Goal: Information Seeking & Learning: Check status

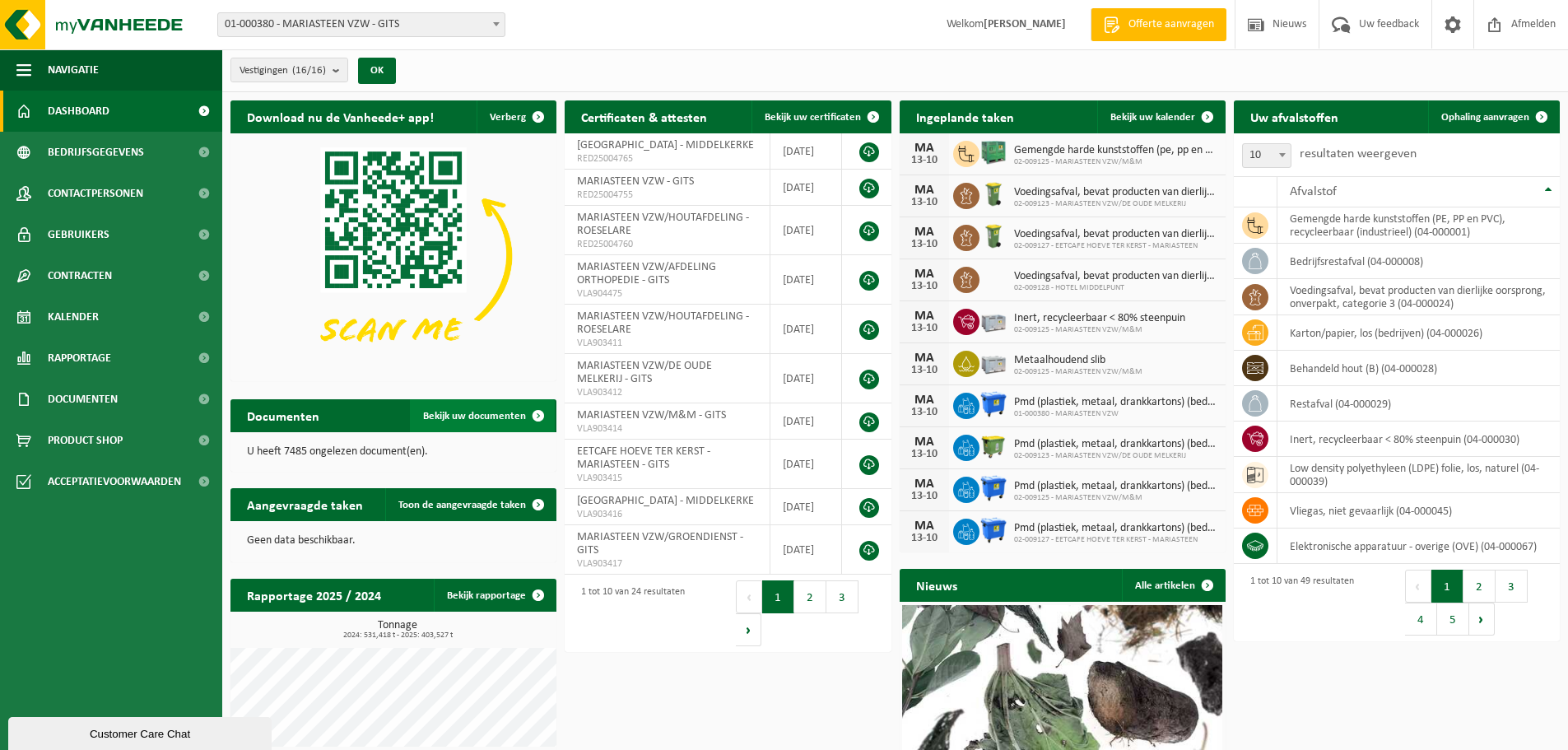
click at [471, 418] on span "Bekijk uw documenten" at bounding box center [475, 415] width 103 height 11
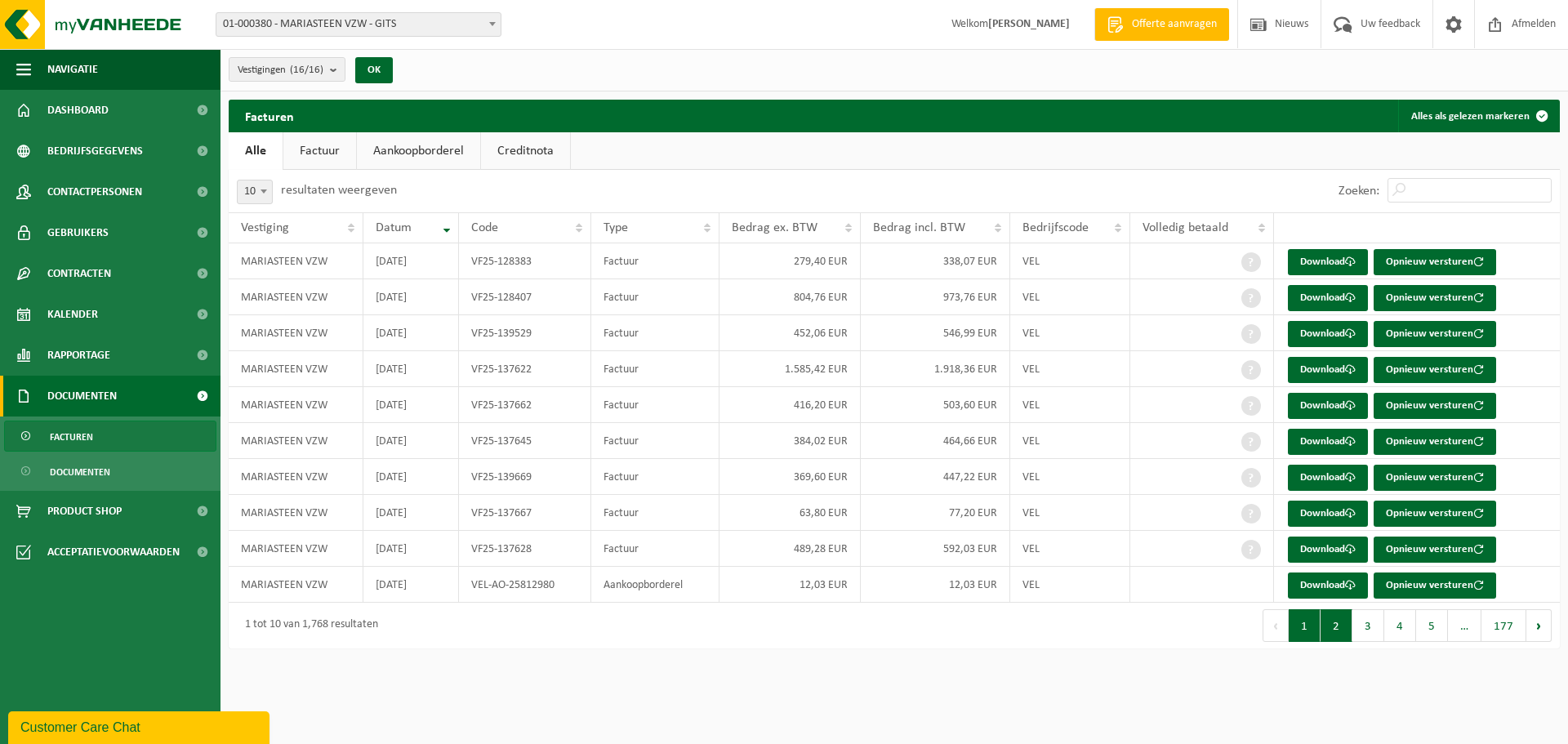
click at [1339, 625] on button "2" at bounding box center [1335, 625] width 32 height 33
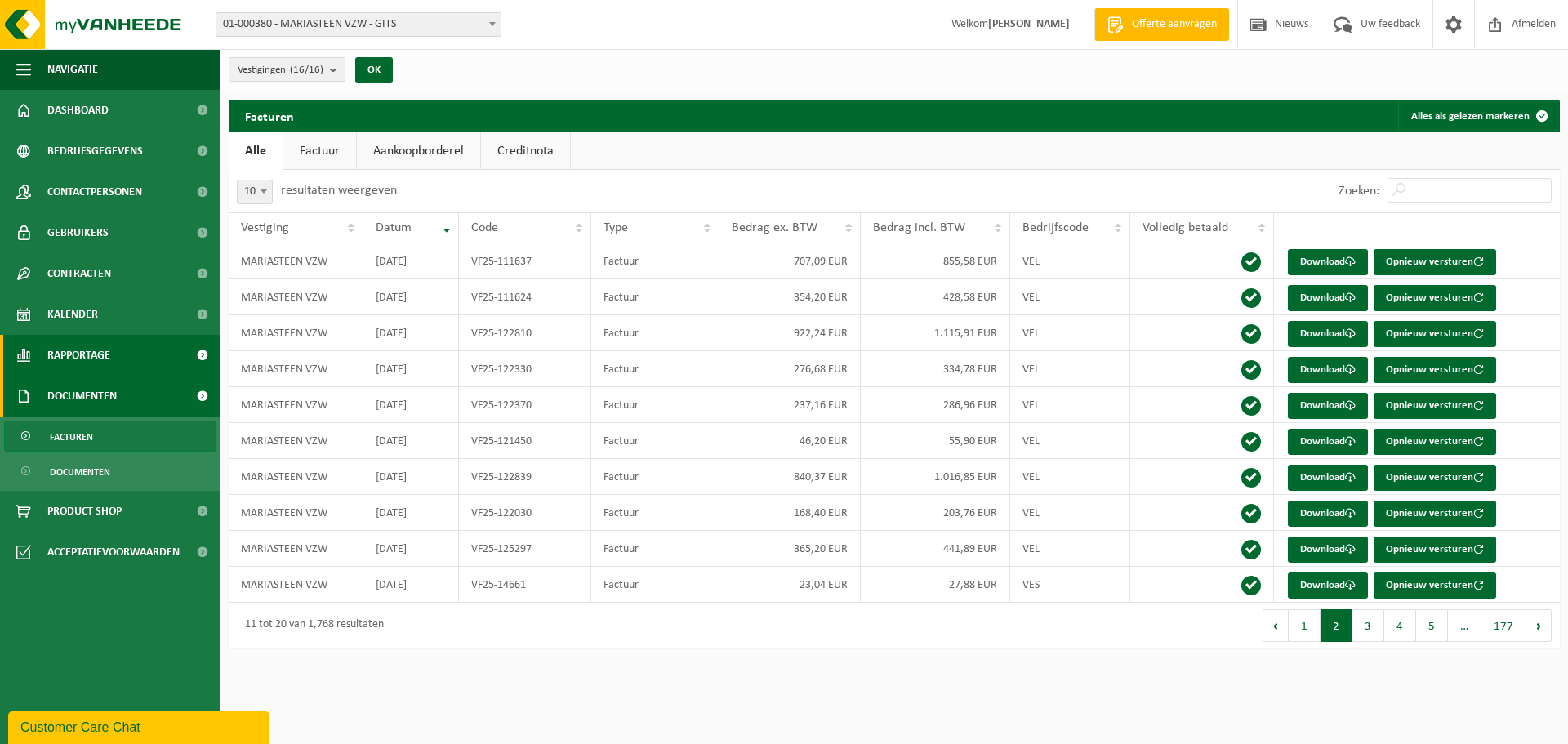
click at [151, 354] on link "Rapportage" at bounding box center [110, 355] width 220 height 41
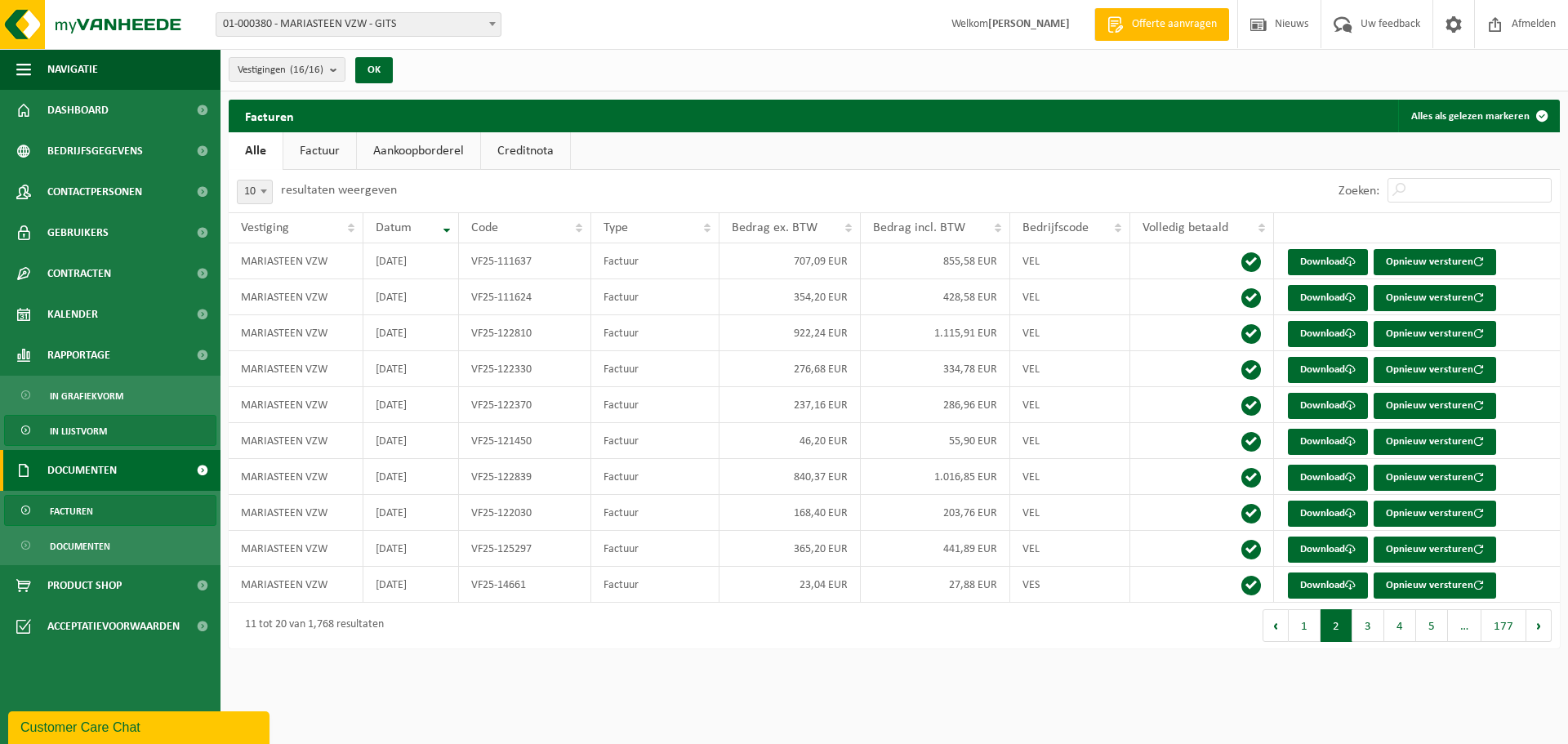
click at [101, 427] on span "In lijstvorm" at bounding box center [78, 431] width 57 height 31
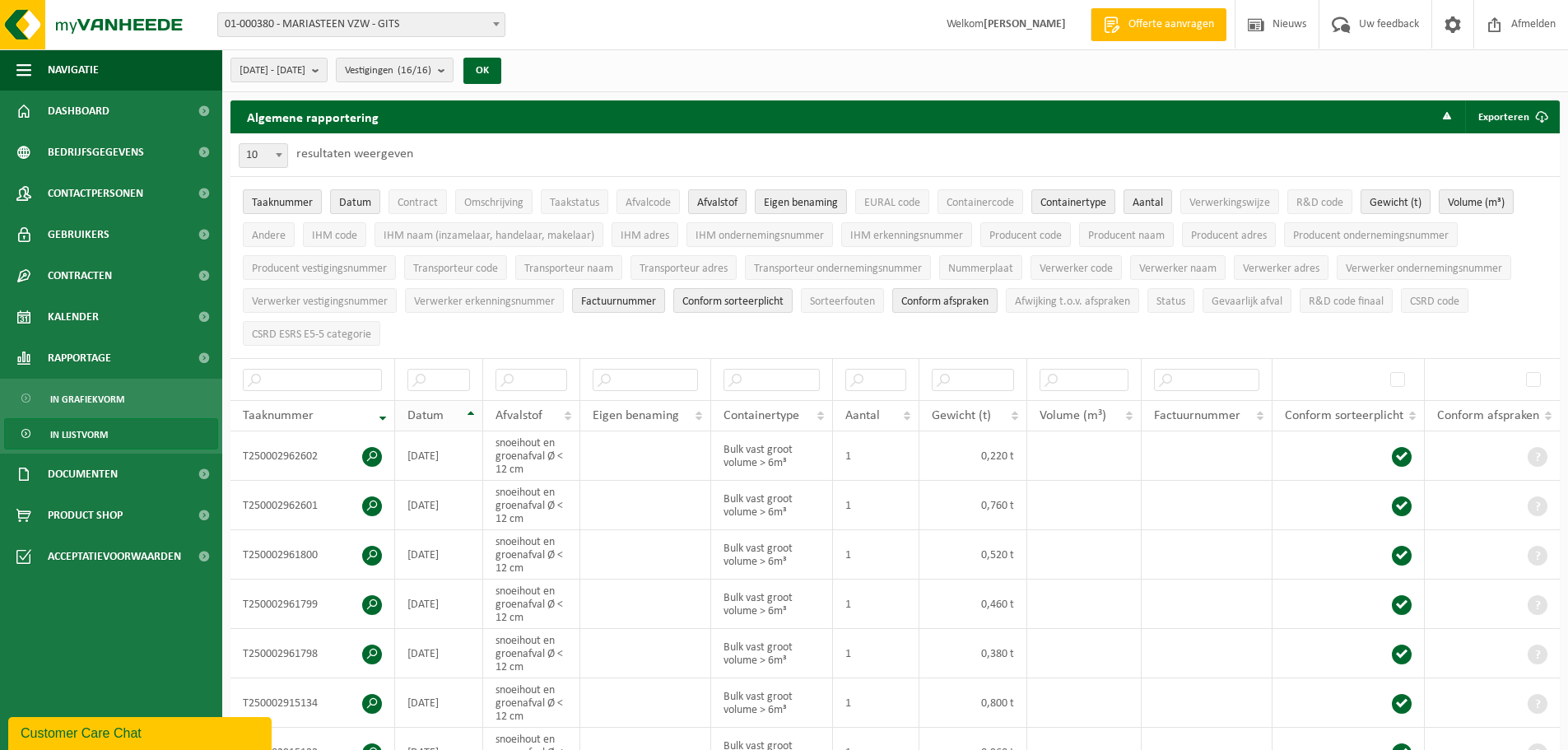
click at [472, 408] on th "Datum" at bounding box center [439, 415] width 89 height 31
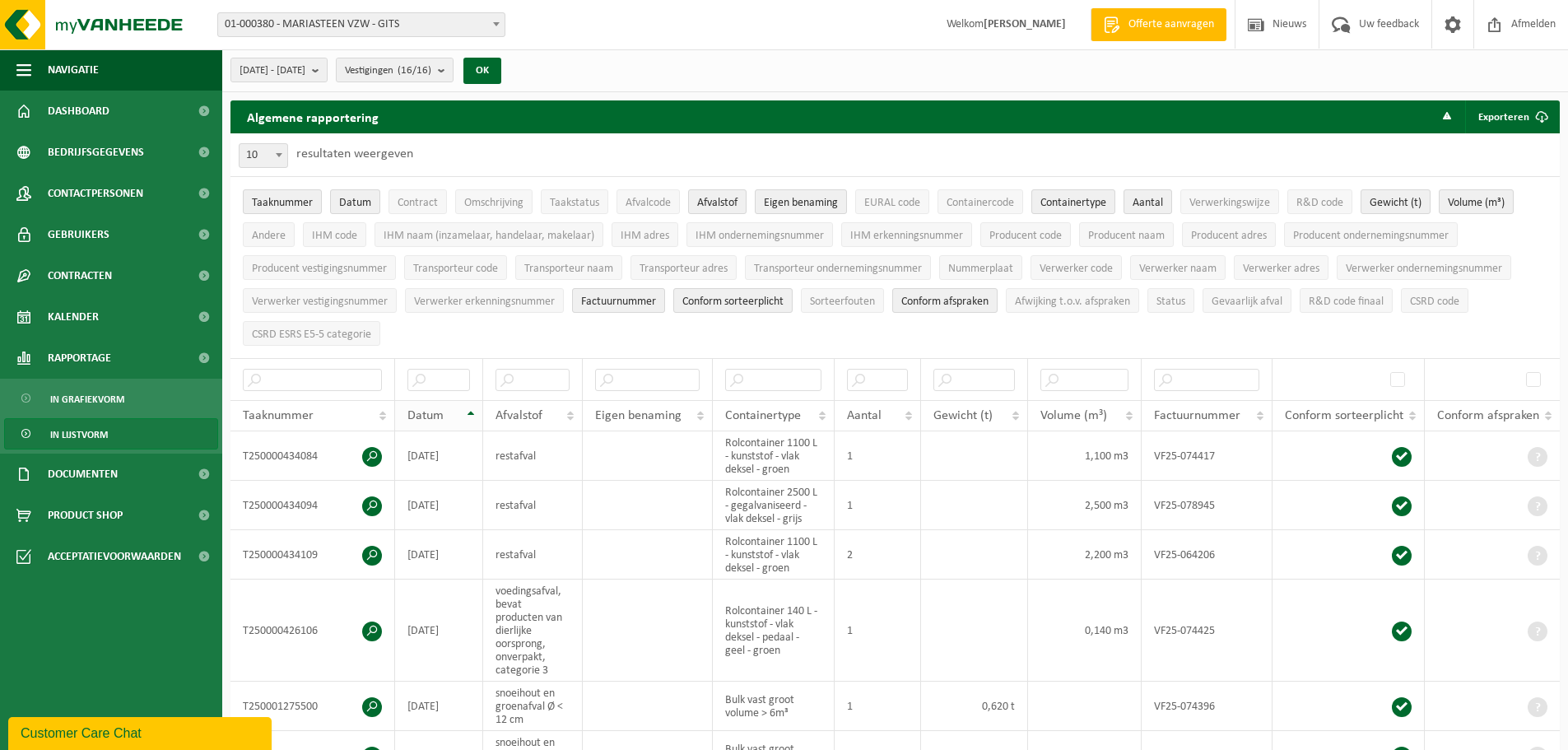
click at [471, 409] on th "Datum" at bounding box center [439, 415] width 89 height 31
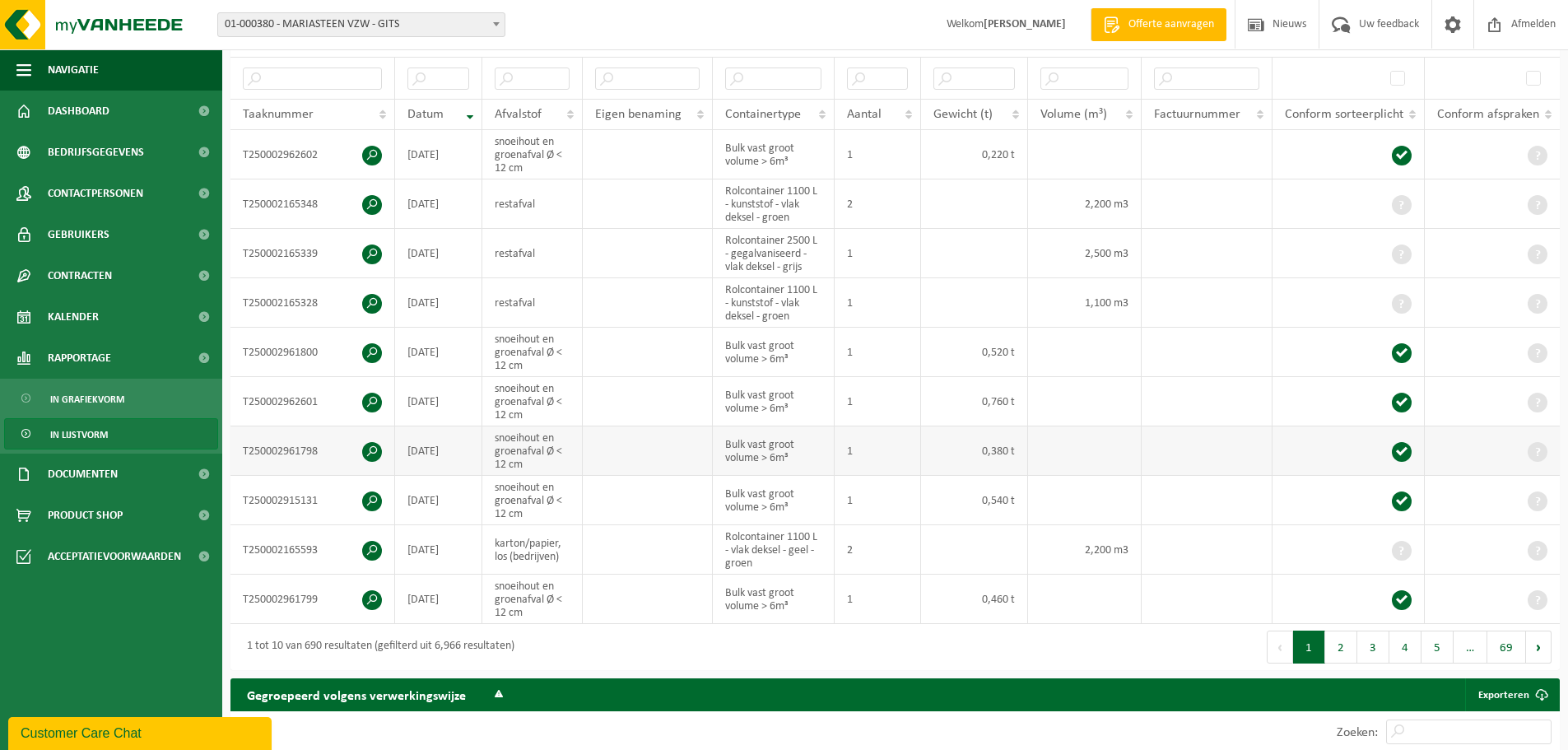
scroll to position [329, 0]
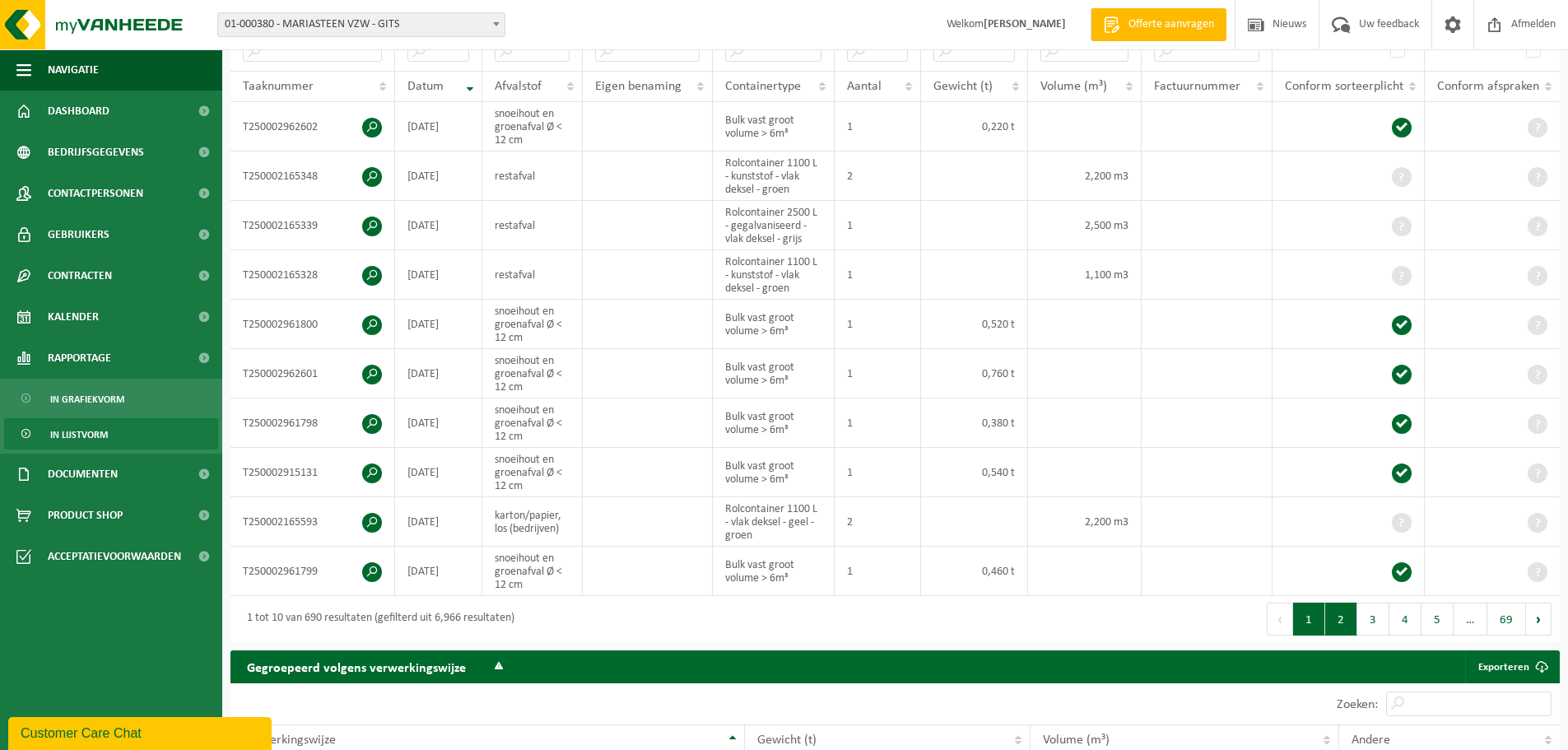
click at [1341, 618] on button "2" at bounding box center [1340, 619] width 32 height 33
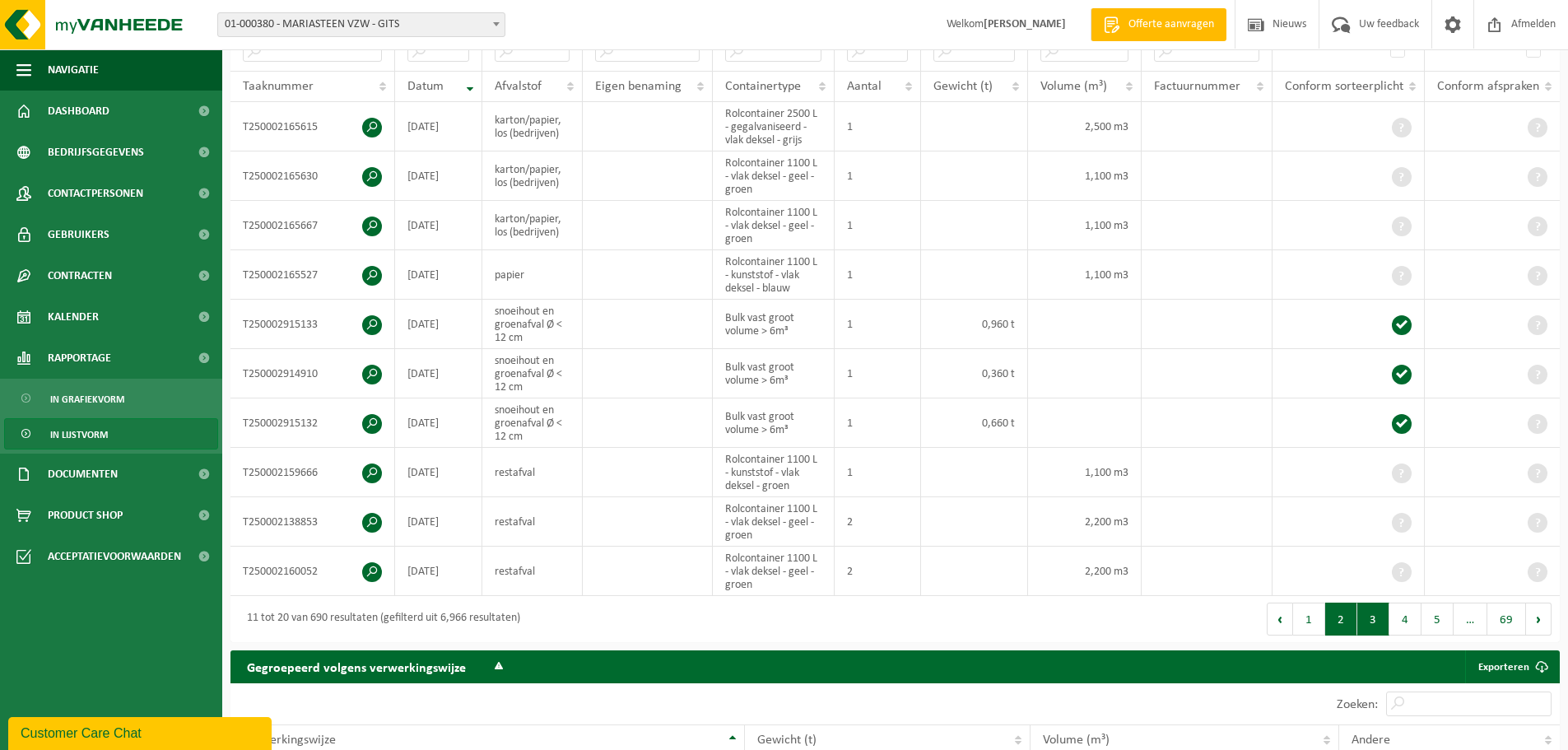
click at [1375, 612] on button "3" at bounding box center [1372, 619] width 32 height 33
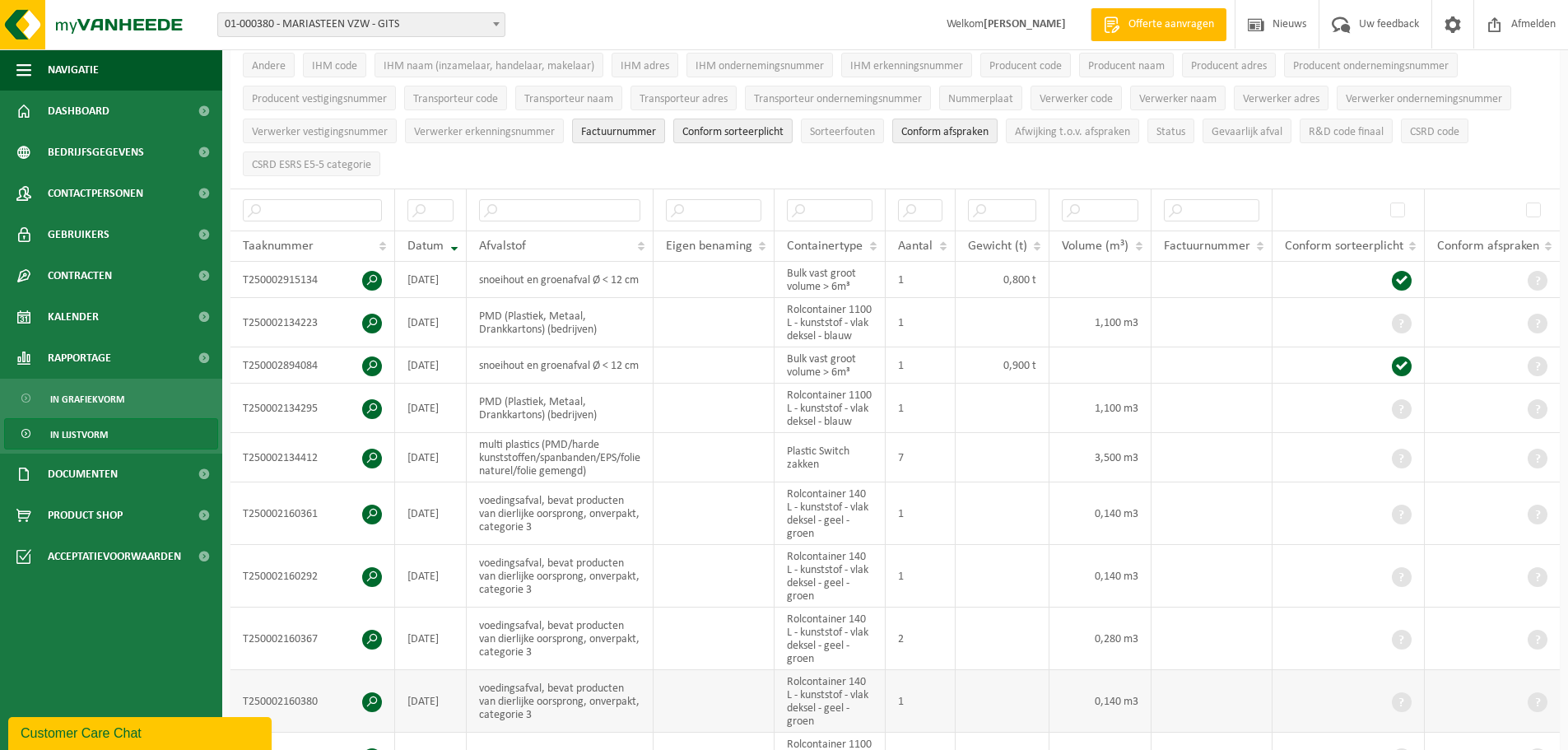
scroll to position [164, 0]
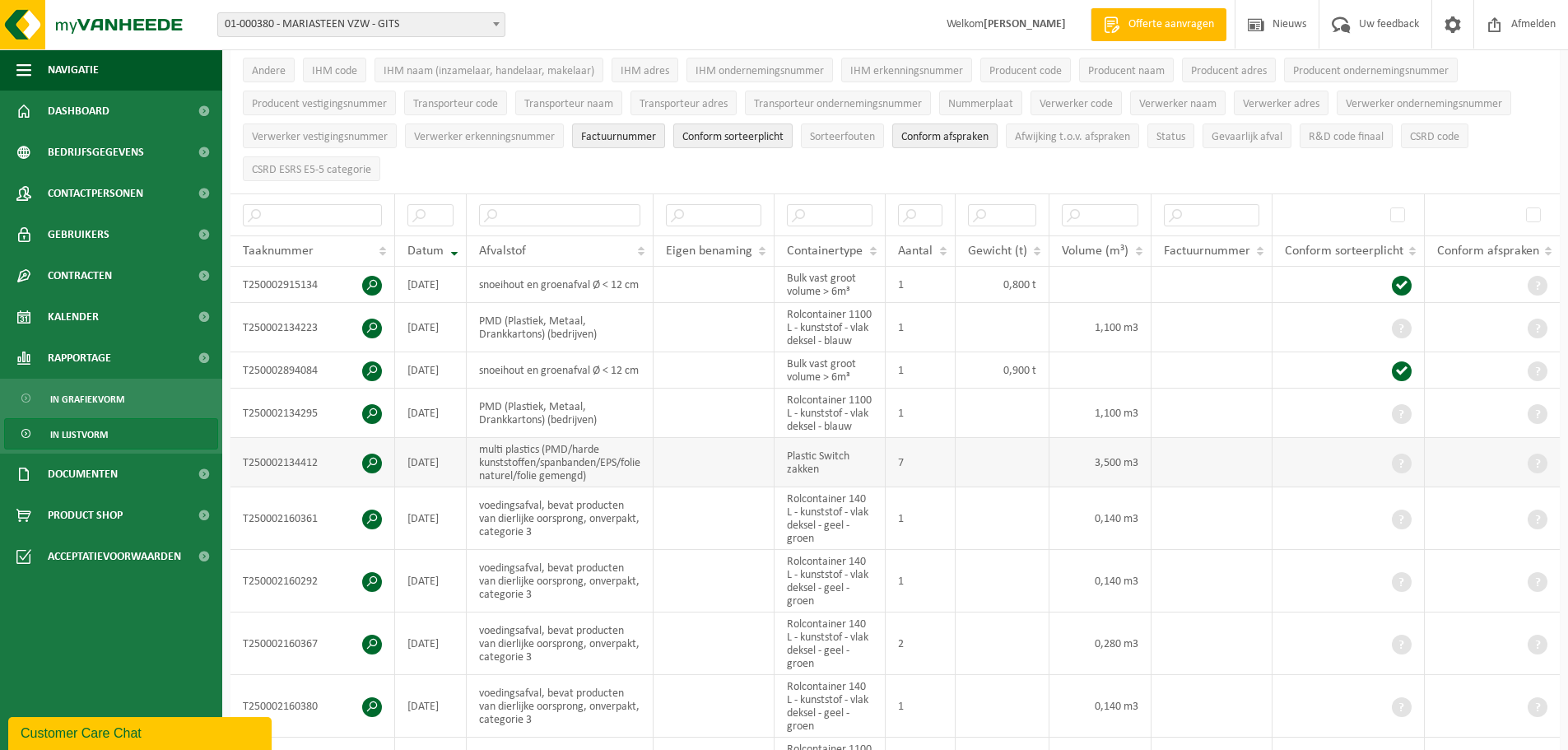
click at [370, 459] on span at bounding box center [372, 463] width 19 height 19
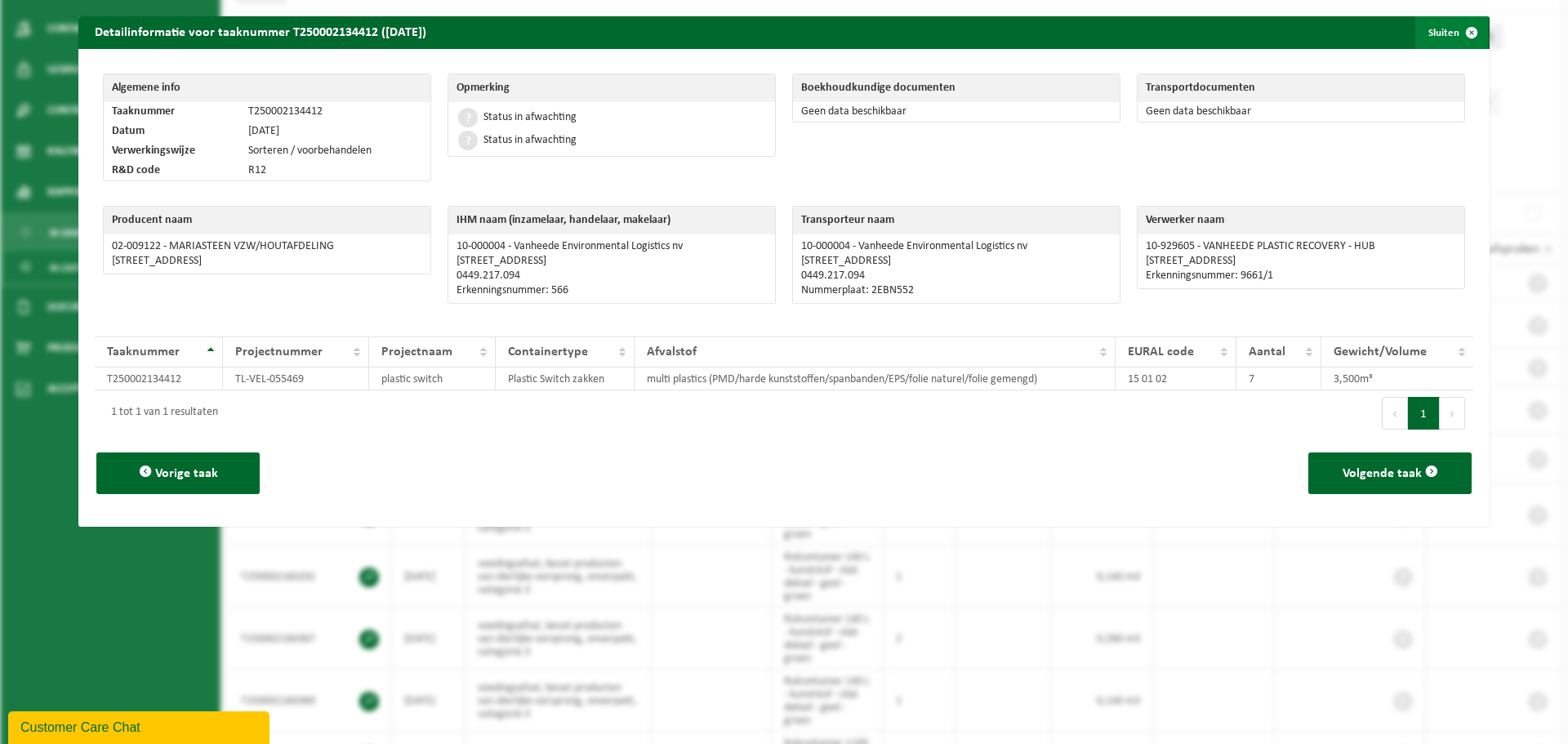
click at [1442, 29] on button "Sluiten" at bounding box center [1450, 33] width 72 height 33
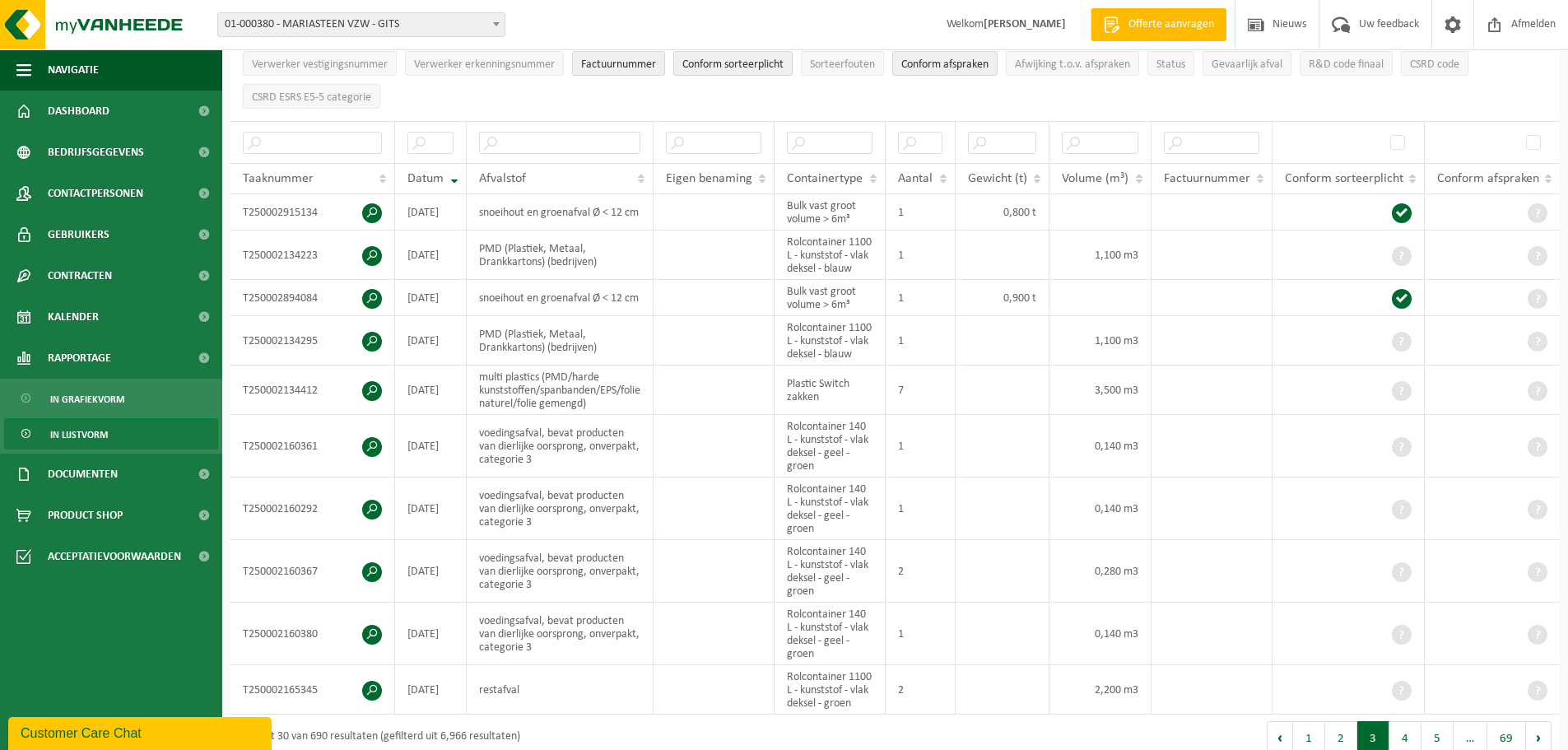
scroll to position [0, 0]
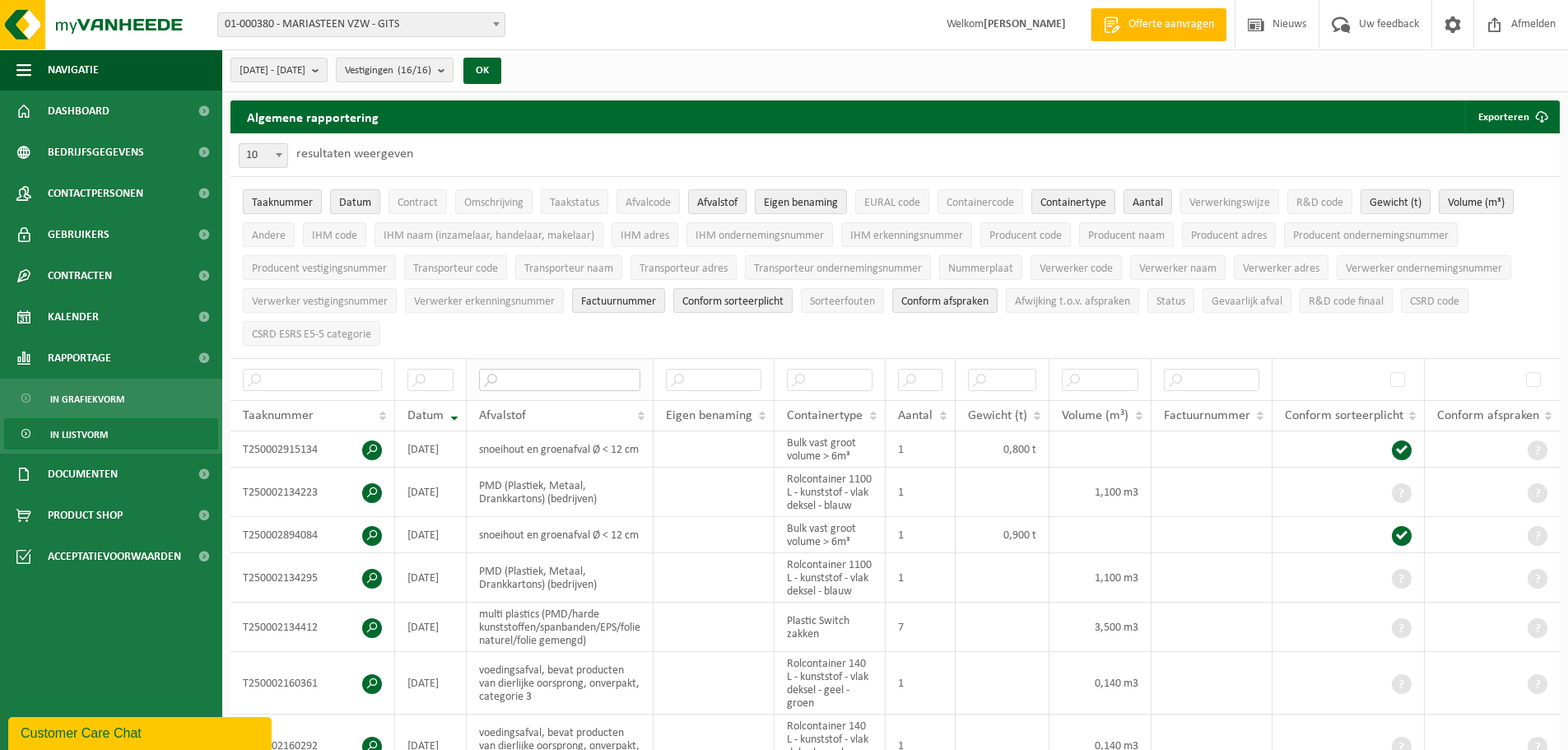
click at [547, 377] on input "text" at bounding box center [559, 379] width 161 height 22
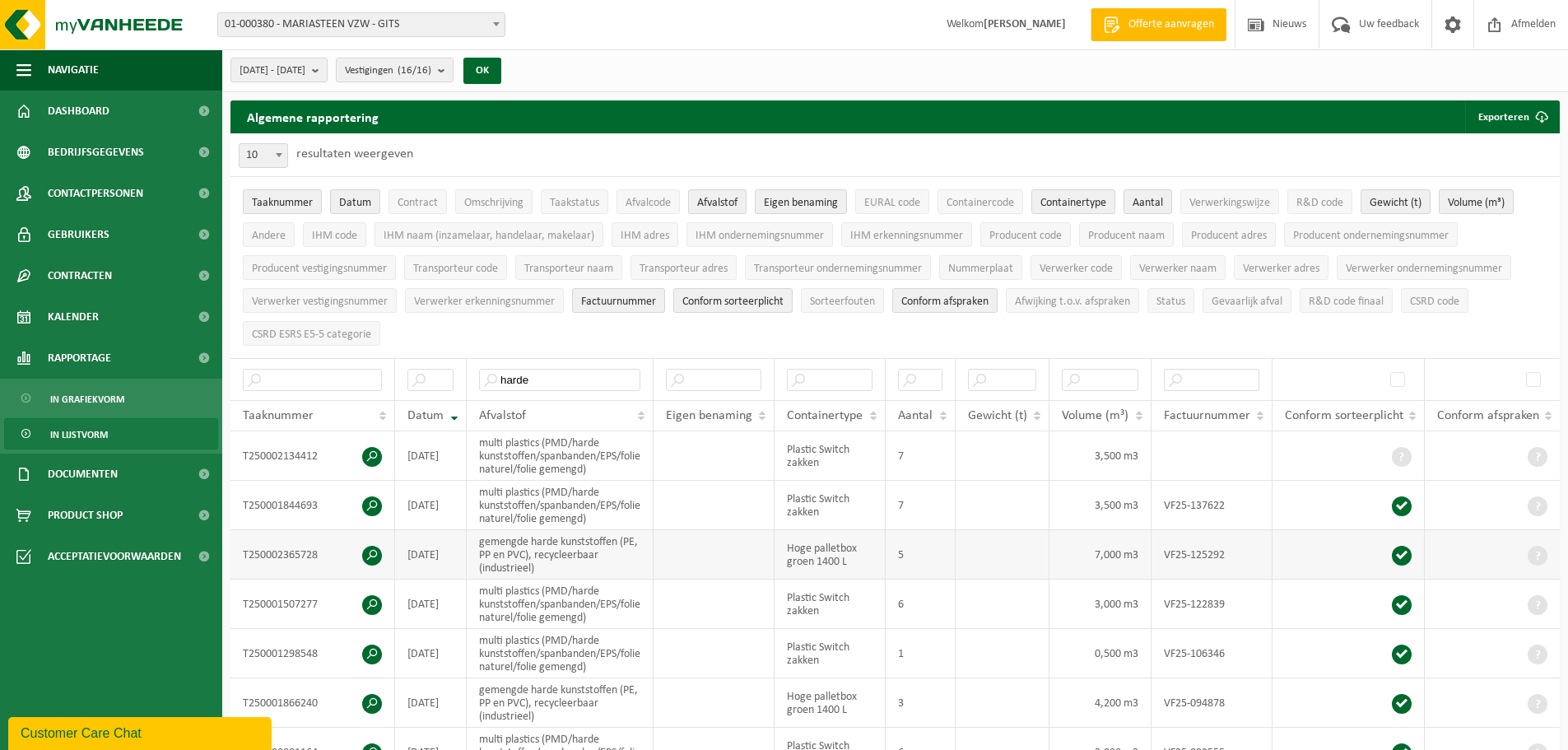
click at [371, 553] on span at bounding box center [372, 555] width 19 height 19
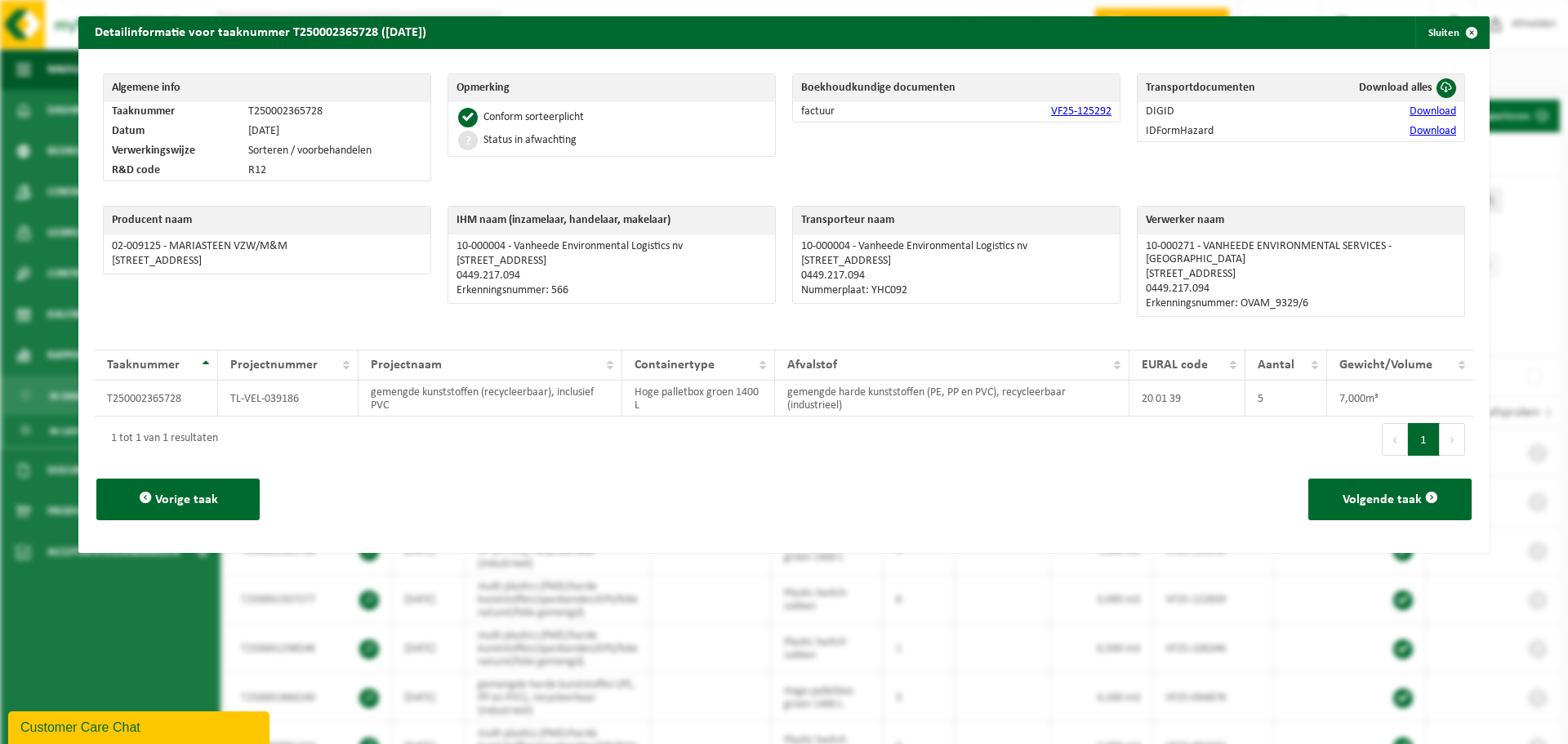
click at [1081, 111] on link "VF25-125292" at bounding box center [1081, 111] width 61 height 13
drag, startPoint x: 728, startPoint y: 178, endPoint x: 714, endPoint y: 291, distance: 113.9
click at [715, 284] on div "Algemene info Taaknummer T250002365728 Datum 27-08-2025 Verwerkingswijze Sorter…" at bounding box center [784, 301] width 1411 height 504
click at [720, 146] on div "Status in afwachting" at bounding box center [612, 141] width 311 height 23
click at [1438, 33] on button "Sluiten" at bounding box center [1450, 33] width 72 height 33
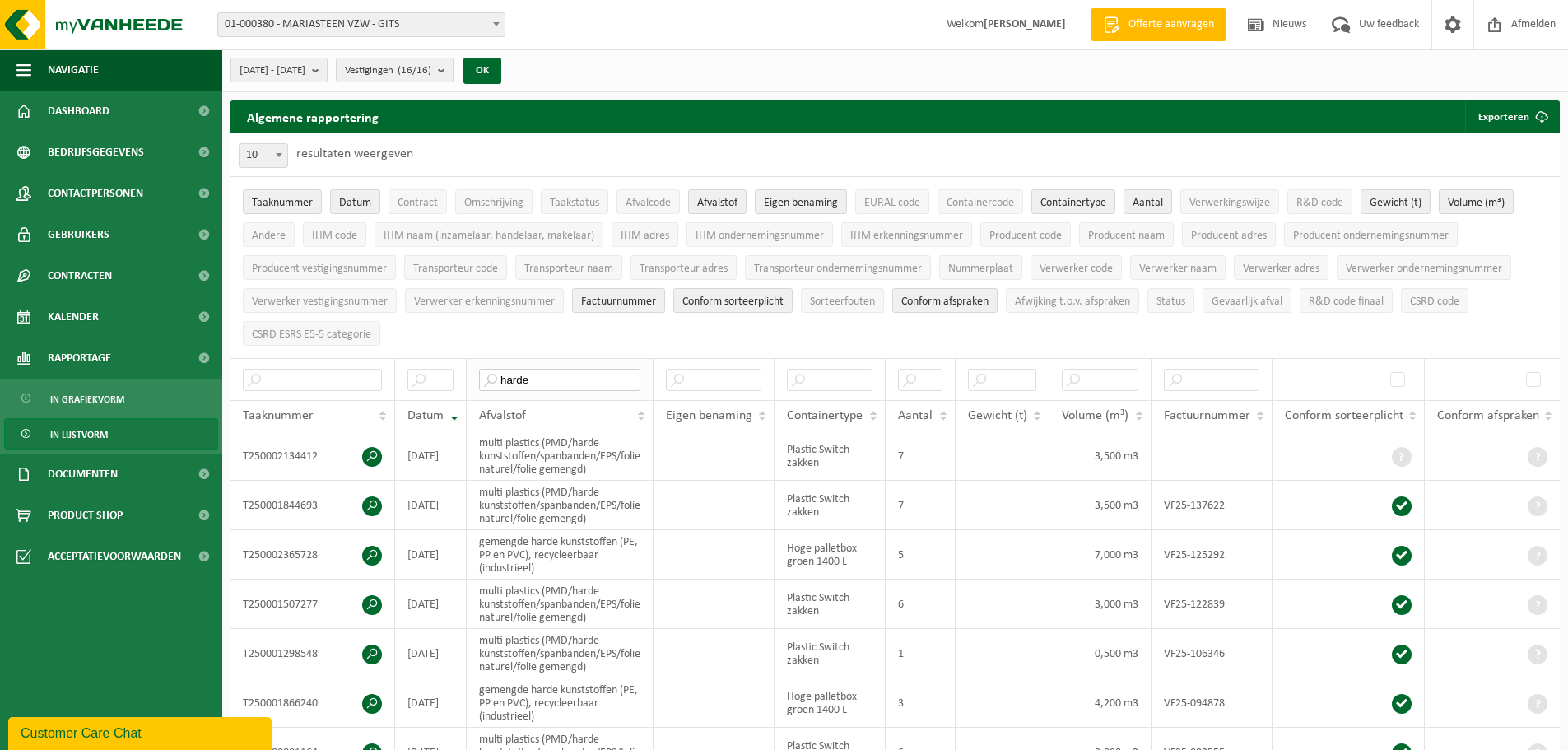
click at [551, 372] on input "harde" at bounding box center [559, 379] width 161 height 22
type input "h"
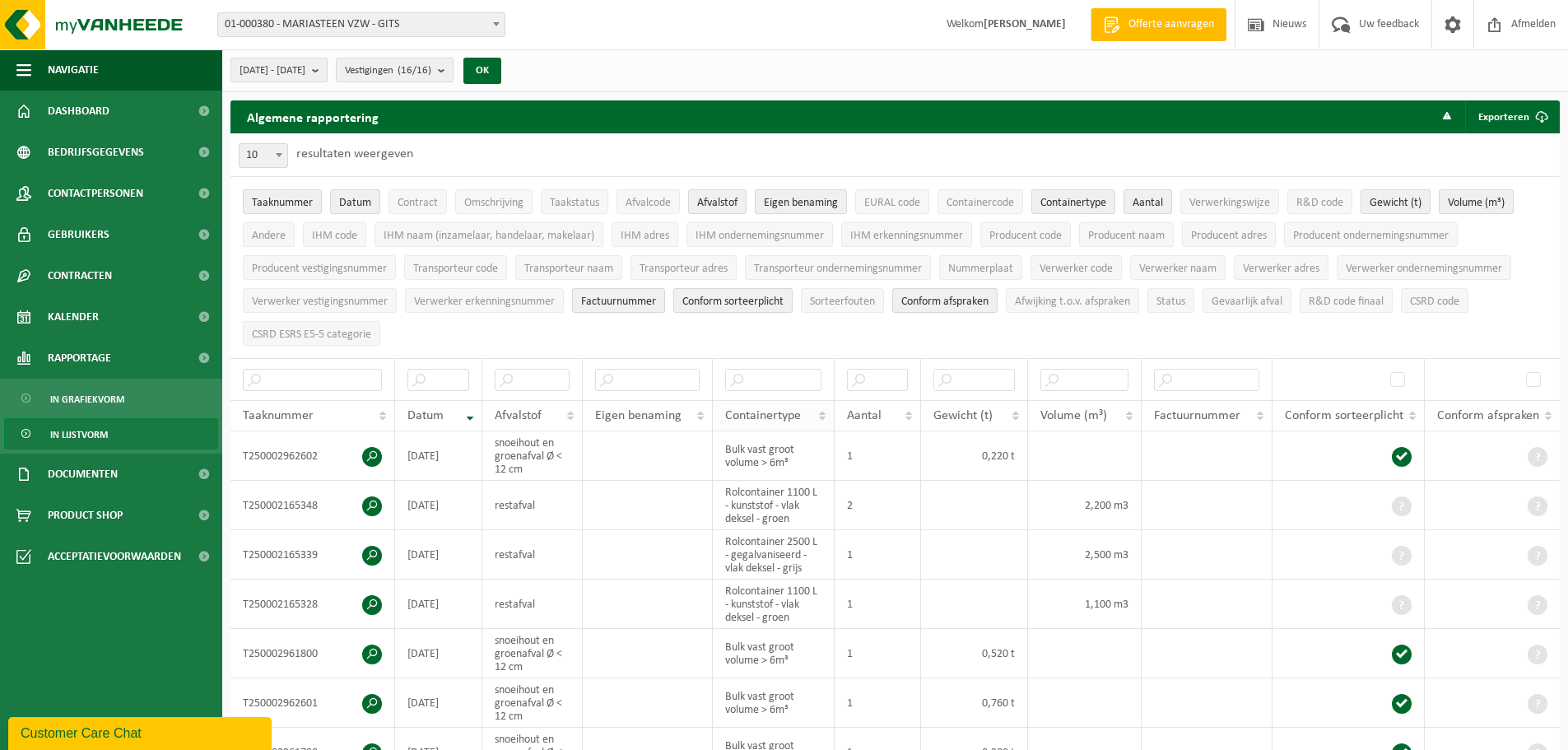
click at [823, 415] on th "Containertype" at bounding box center [773, 415] width 122 height 31
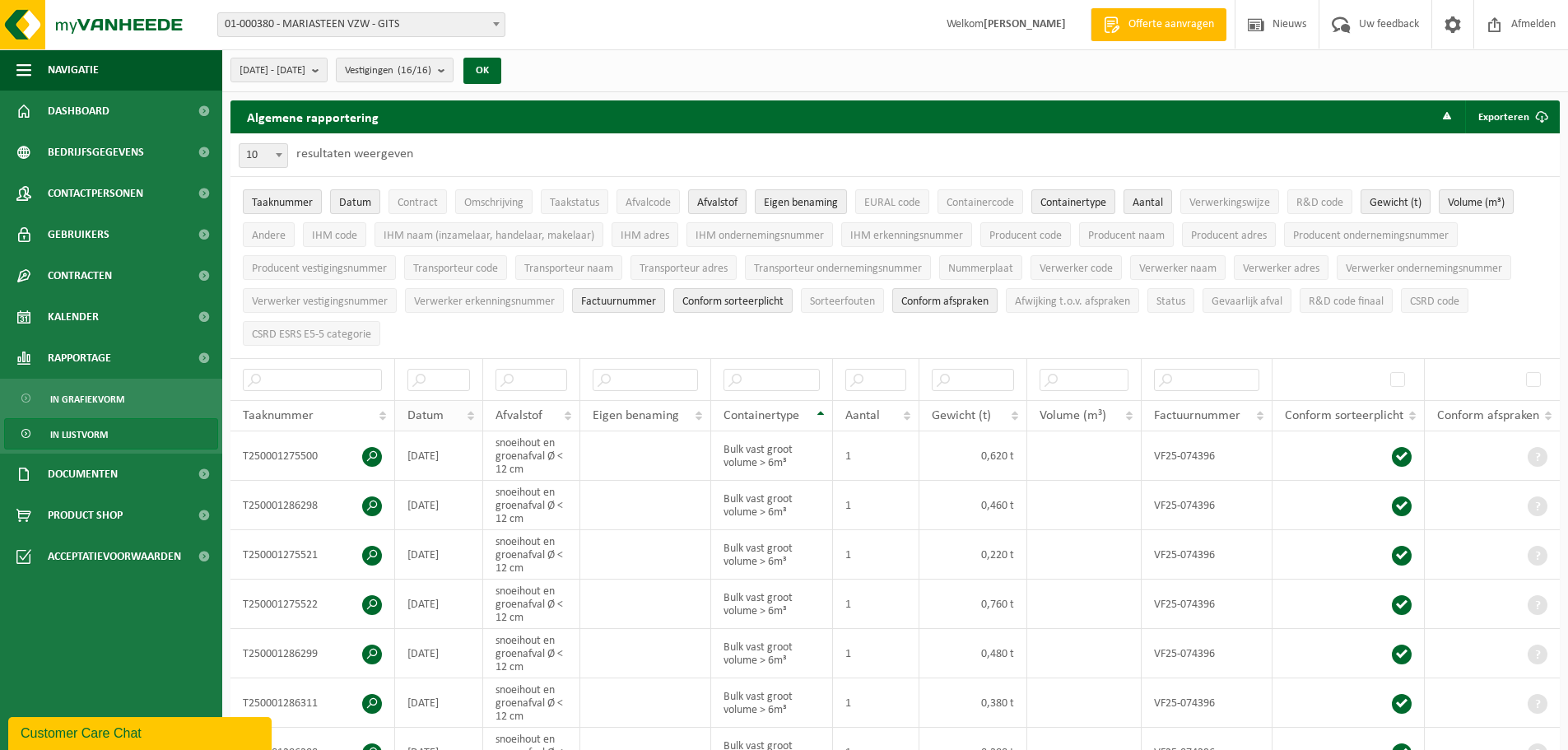
click at [444, 414] on div "Datum" at bounding box center [435, 416] width 54 height 14
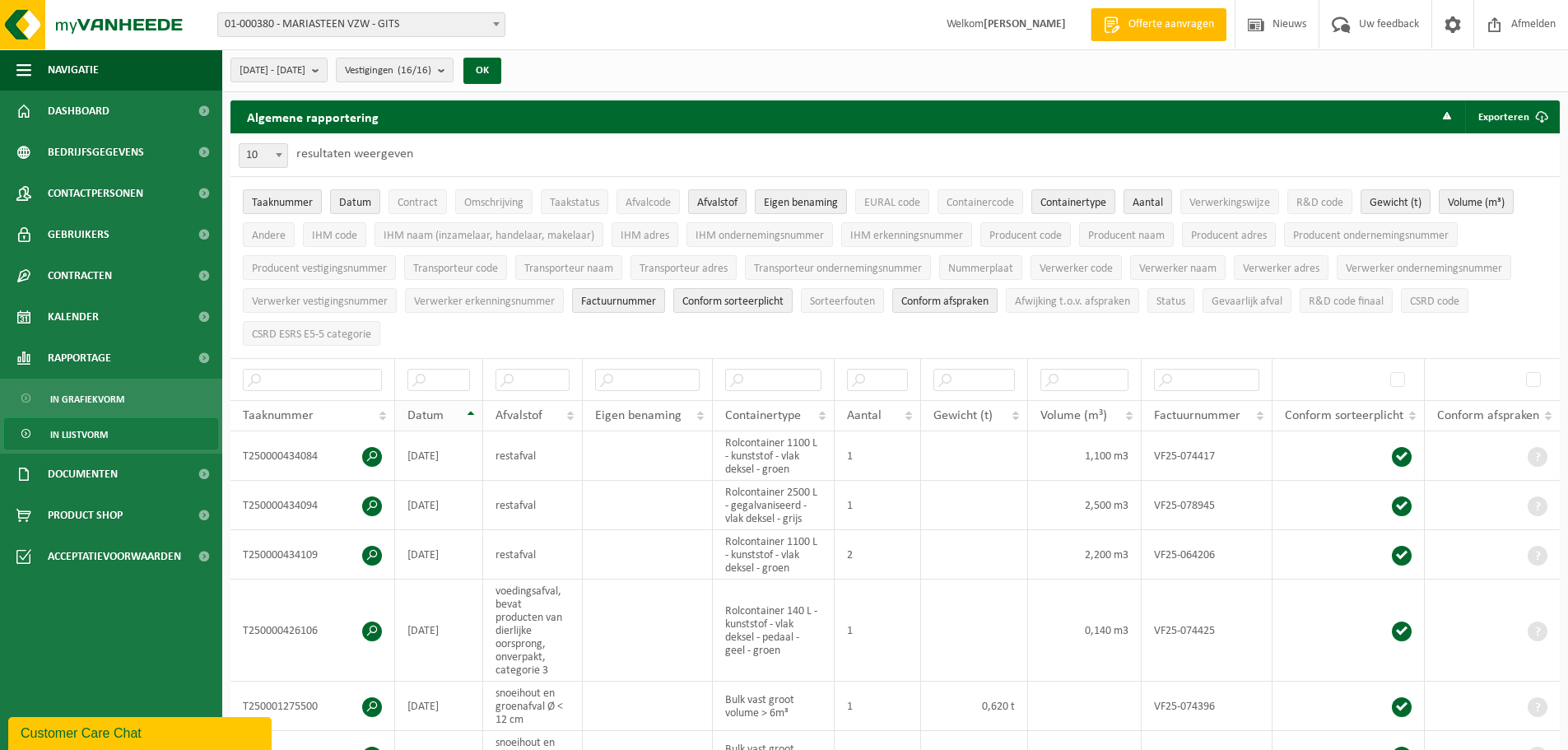
click at [436, 411] on span "Datum" at bounding box center [425, 416] width 36 height 14
